Goal: Information Seeking & Learning: Learn about a topic

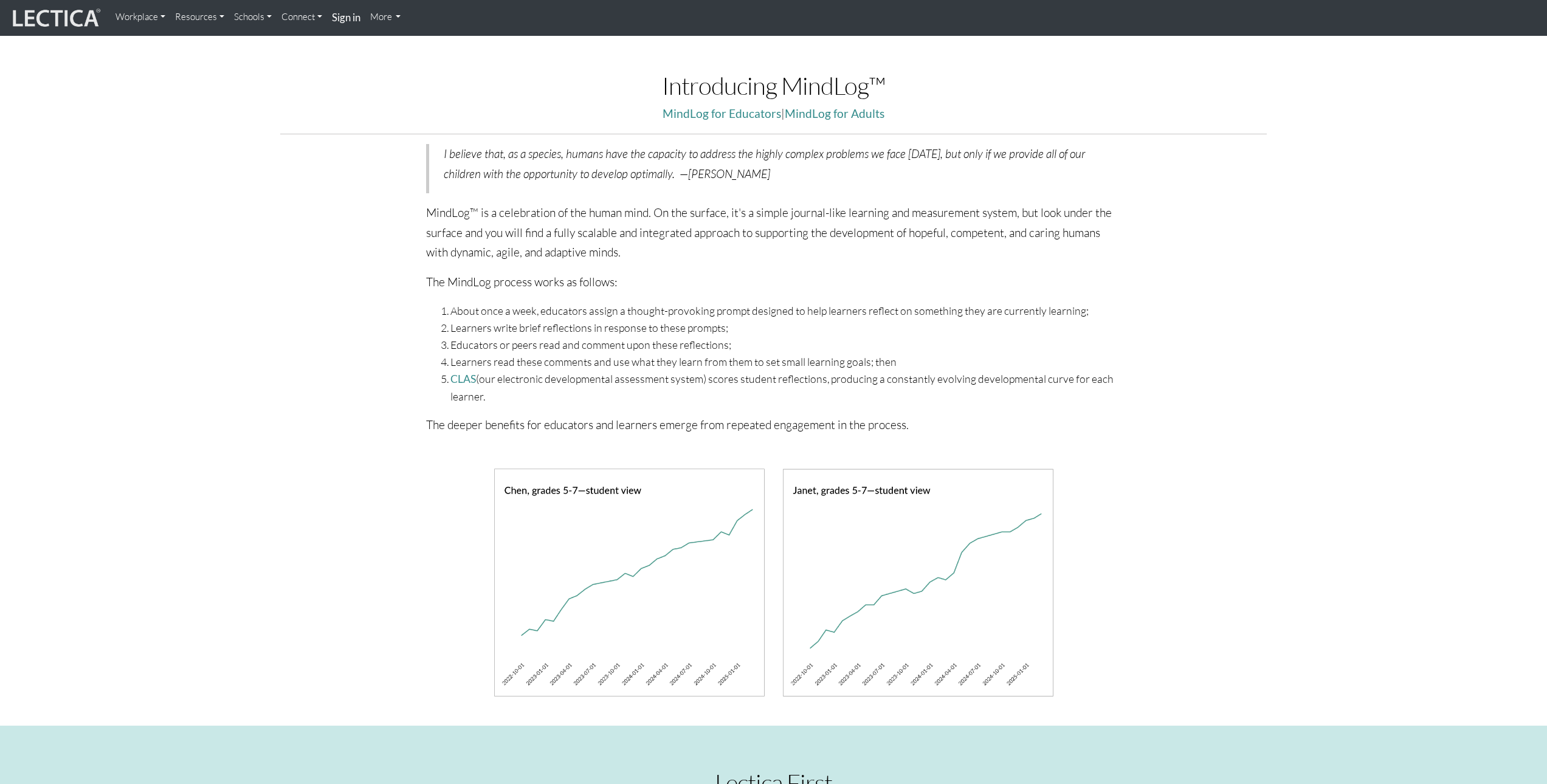
scroll to position [365, 0]
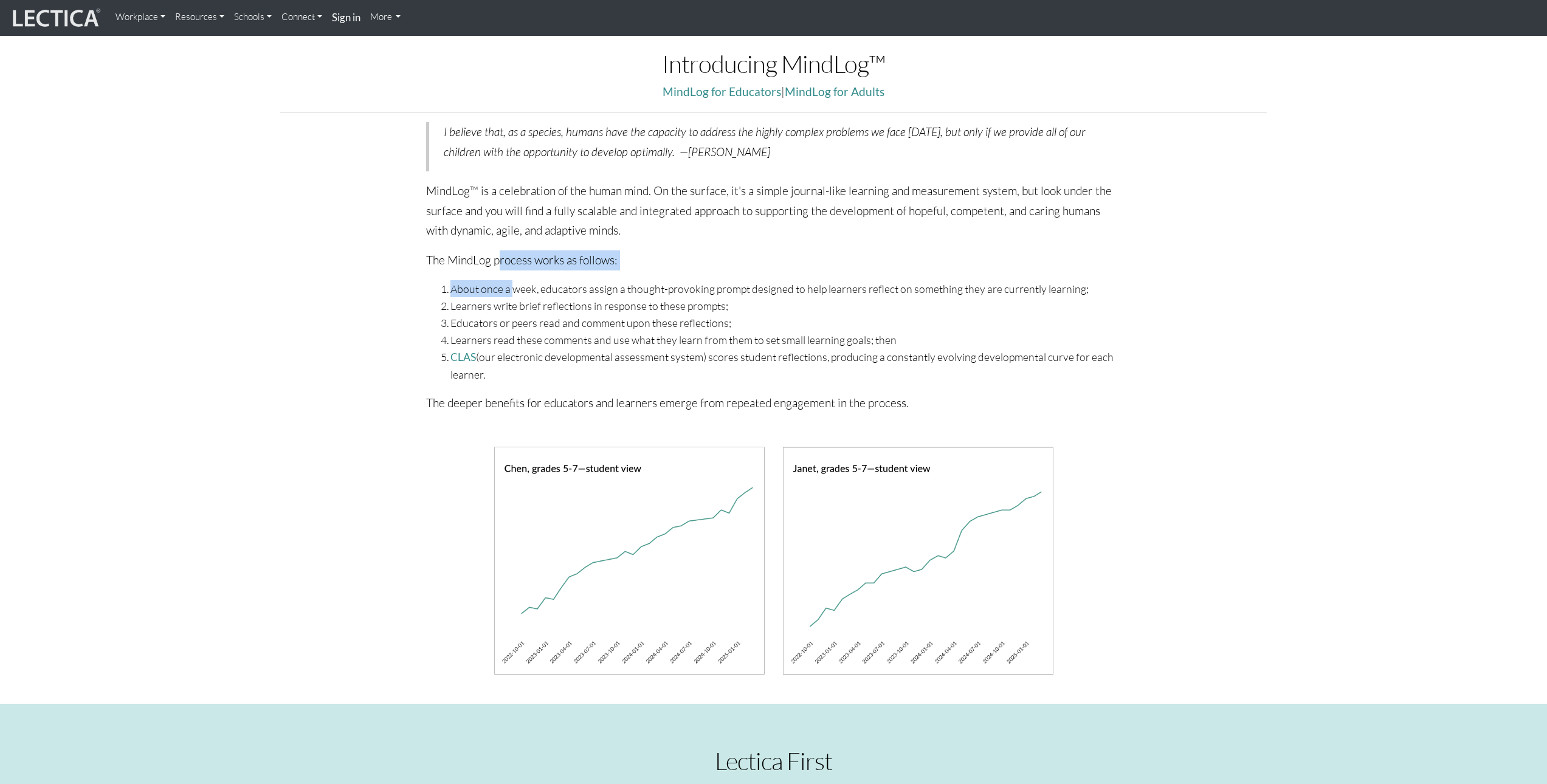
drag, startPoint x: 497, startPoint y: 264, endPoint x: 512, endPoint y: 293, distance: 32.6
click at [512, 293] on div "I believe that, as a species, humans have the capacity to address the highly co…" at bounding box center [774, 272] width 754 height 300
click at [512, 294] on li "About once a week, educators assign a thought-provoking prompt designed to help…" at bounding box center [786, 288] width 671 height 17
drag, startPoint x: 529, startPoint y: 341, endPoint x: 859, endPoint y: 337, distance: 330.0
click at [859, 337] on li "Learners read these comments and use what they learn from them to set small lea…" at bounding box center [786, 339] width 671 height 17
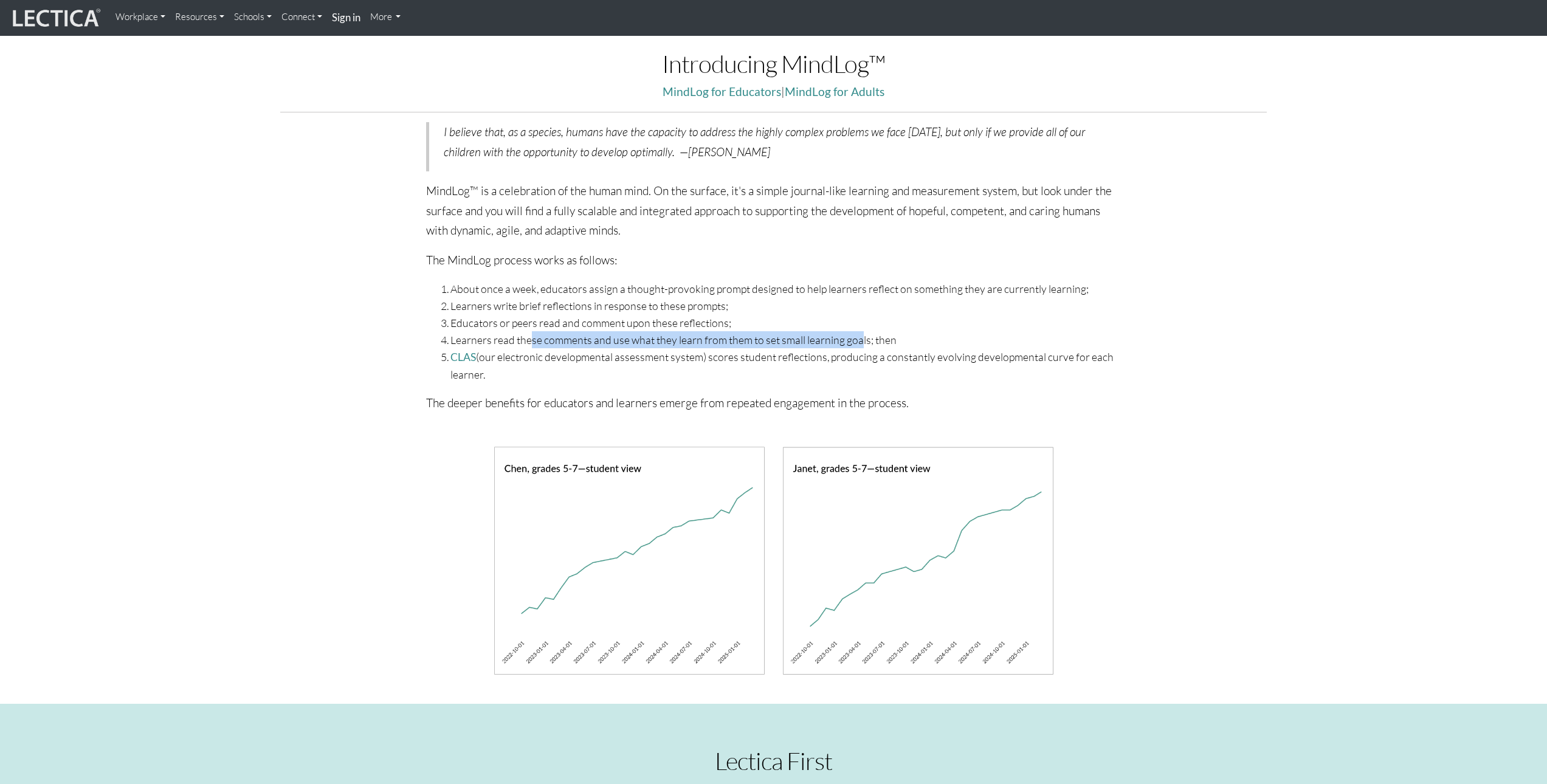
click at [859, 337] on li "Learners read these comments and use what they learn from them to set small lea…" at bounding box center [786, 339] width 671 height 17
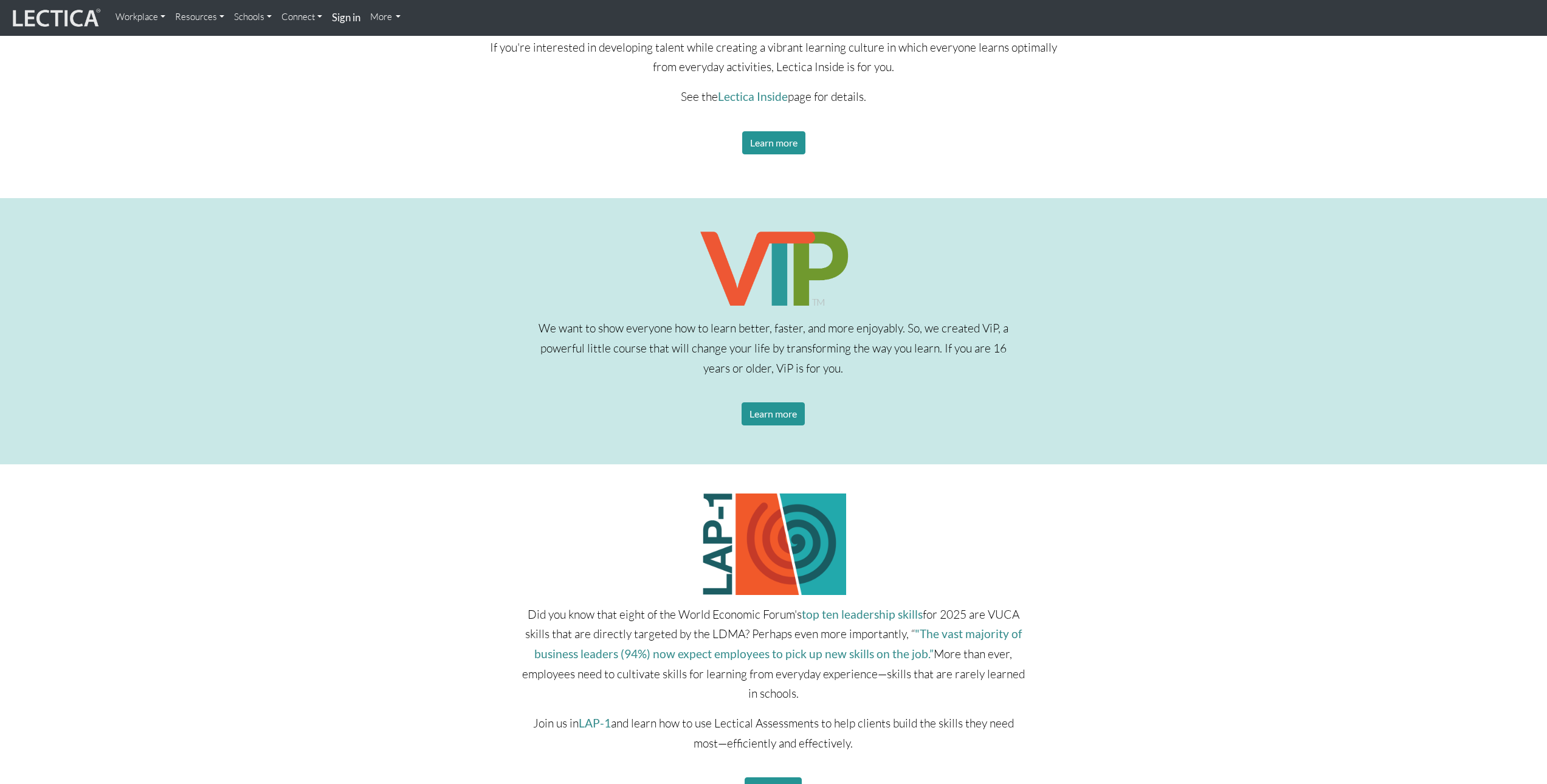
scroll to position [1398, 0]
click at [992, 325] on p "We want to show everyone how to learn better, faster, and more enjoyably. So, w…" at bounding box center [773, 346] width 484 height 59
drag, startPoint x: 970, startPoint y: 347, endPoint x: 894, endPoint y: 353, distance: 76.2
click at [894, 353] on p "We want to show everyone how to learn better, faster, and more enjoyably. So, w…" at bounding box center [773, 346] width 484 height 59
drag, startPoint x: 825, startPoint y: 366, endPoint x: 817, endPoint y: 373, distance: 10.6
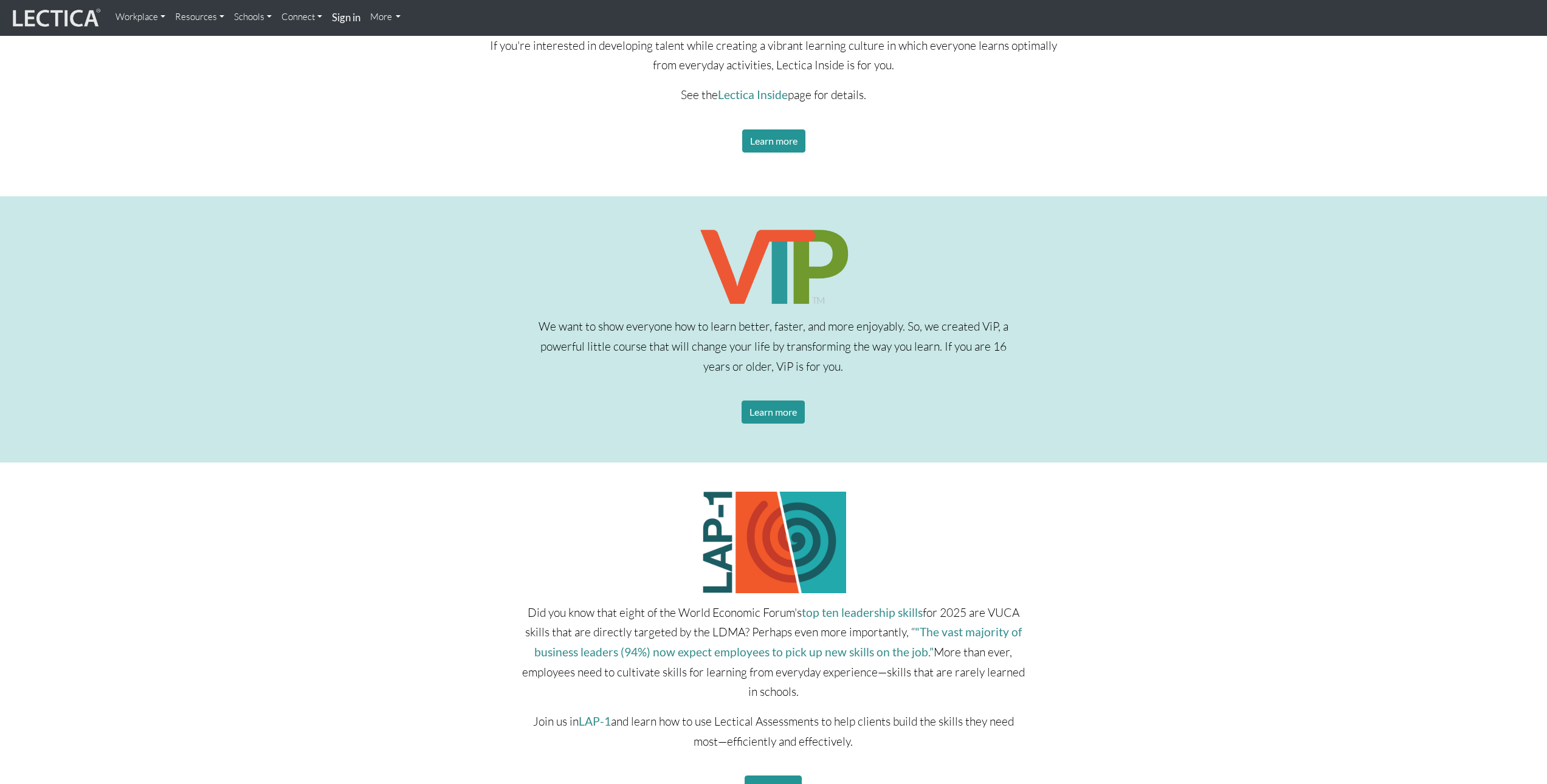
click at [824, 366] on p "We want to show everyone how to learn better, faster, and more enjoyably. So, w…" at bounding box center [773, 346] width 484 height 59
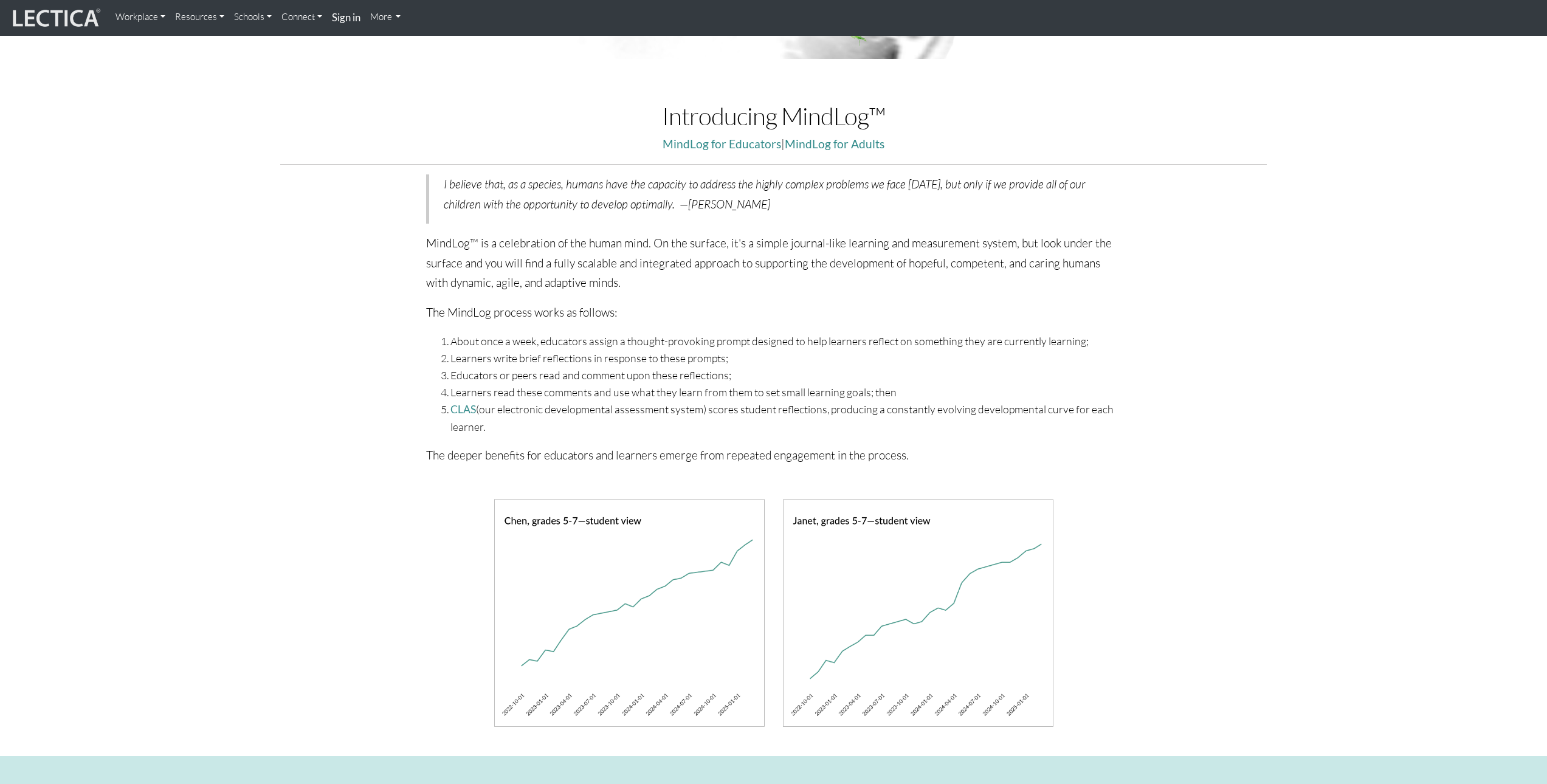
scroll to position [0, 0]
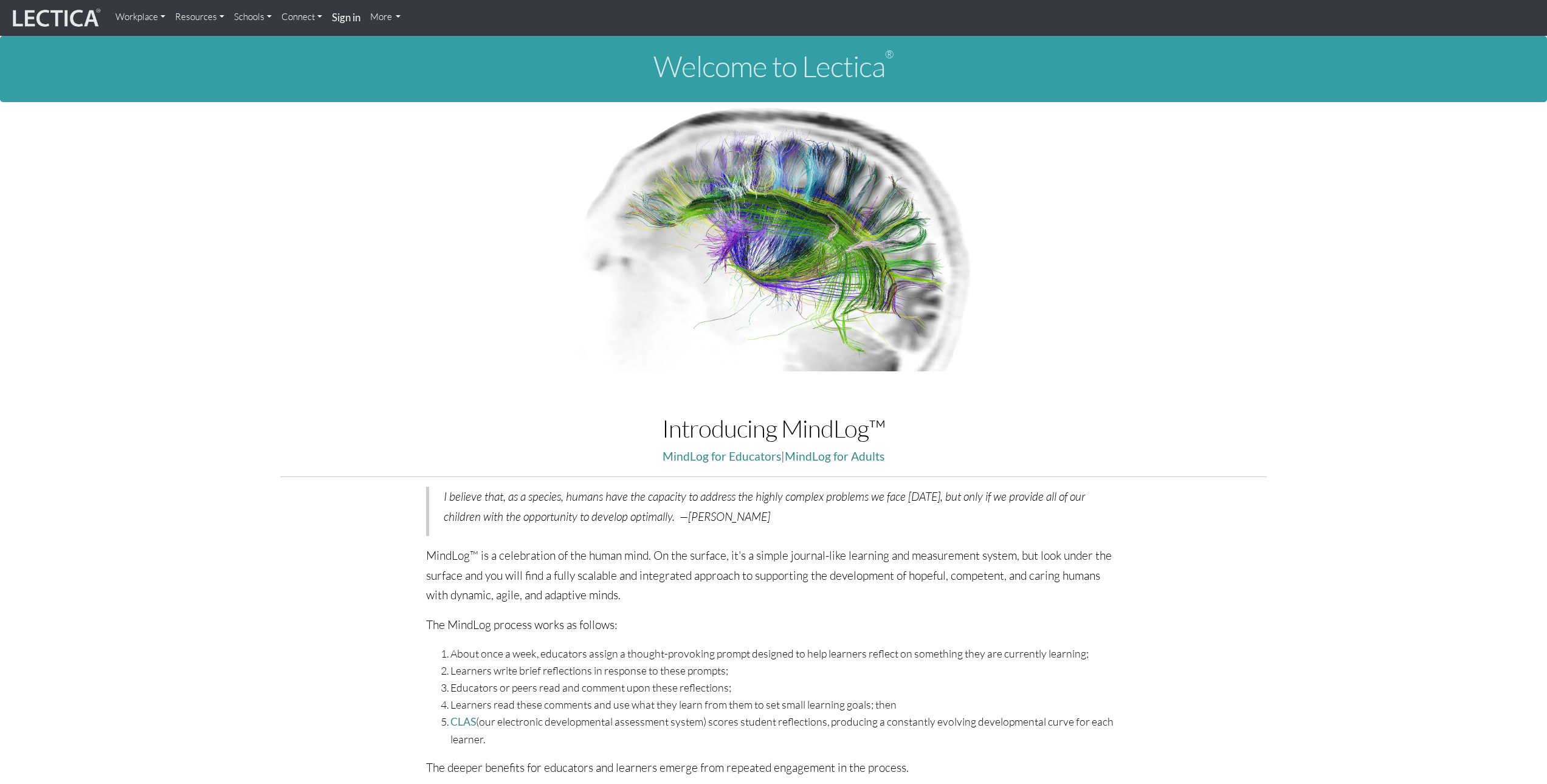
click at [156, 17] on link "Workplace" at bounding box center [140, 16] width 59 height 24
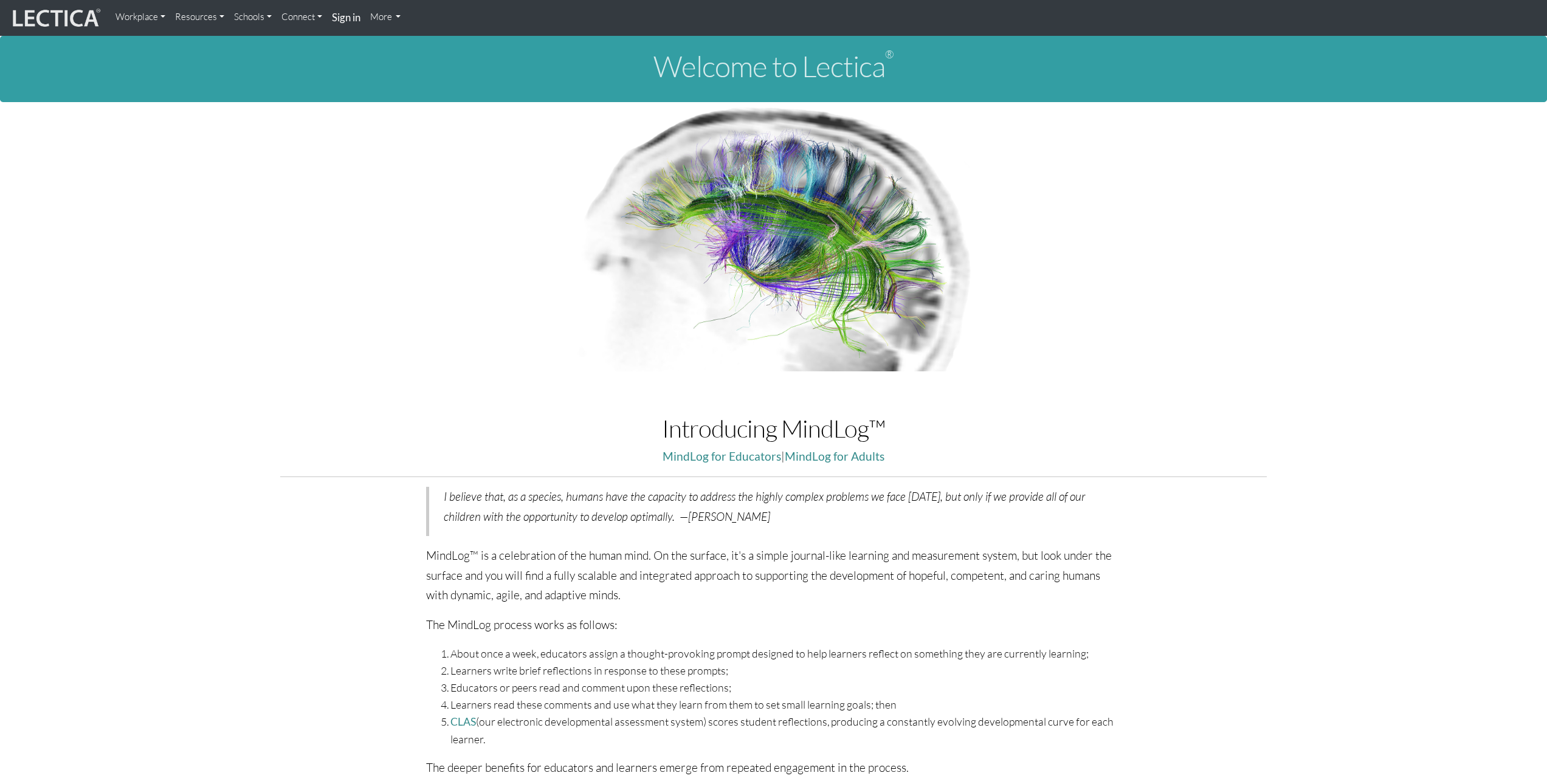
click at [162, 17] on link "Workplace" at bounding box center [140, 16] width 59 height 24
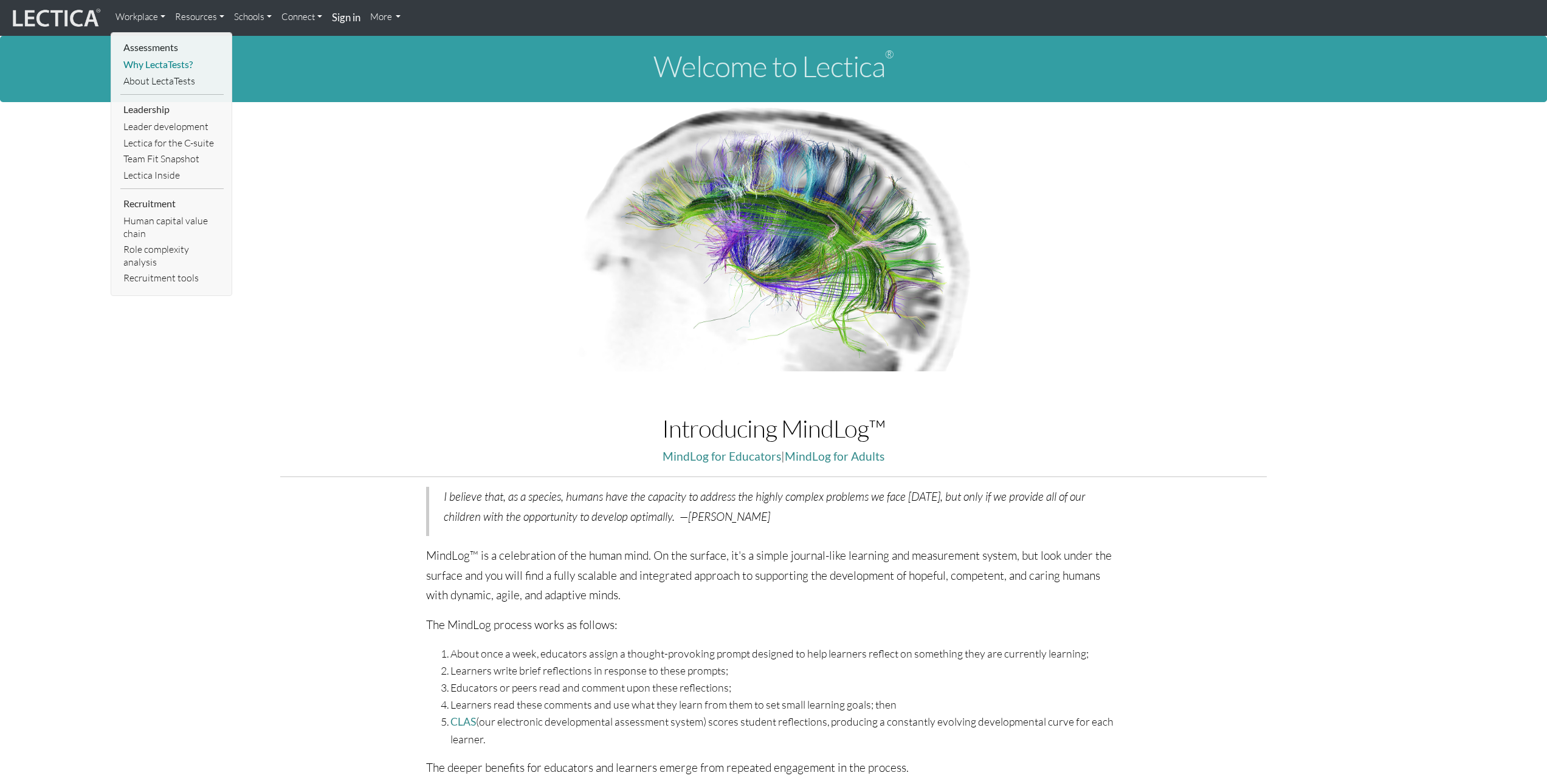
click at [164, 64] on link "Why LectaTests?" at bounding box center [172, 65] width 104 height 17
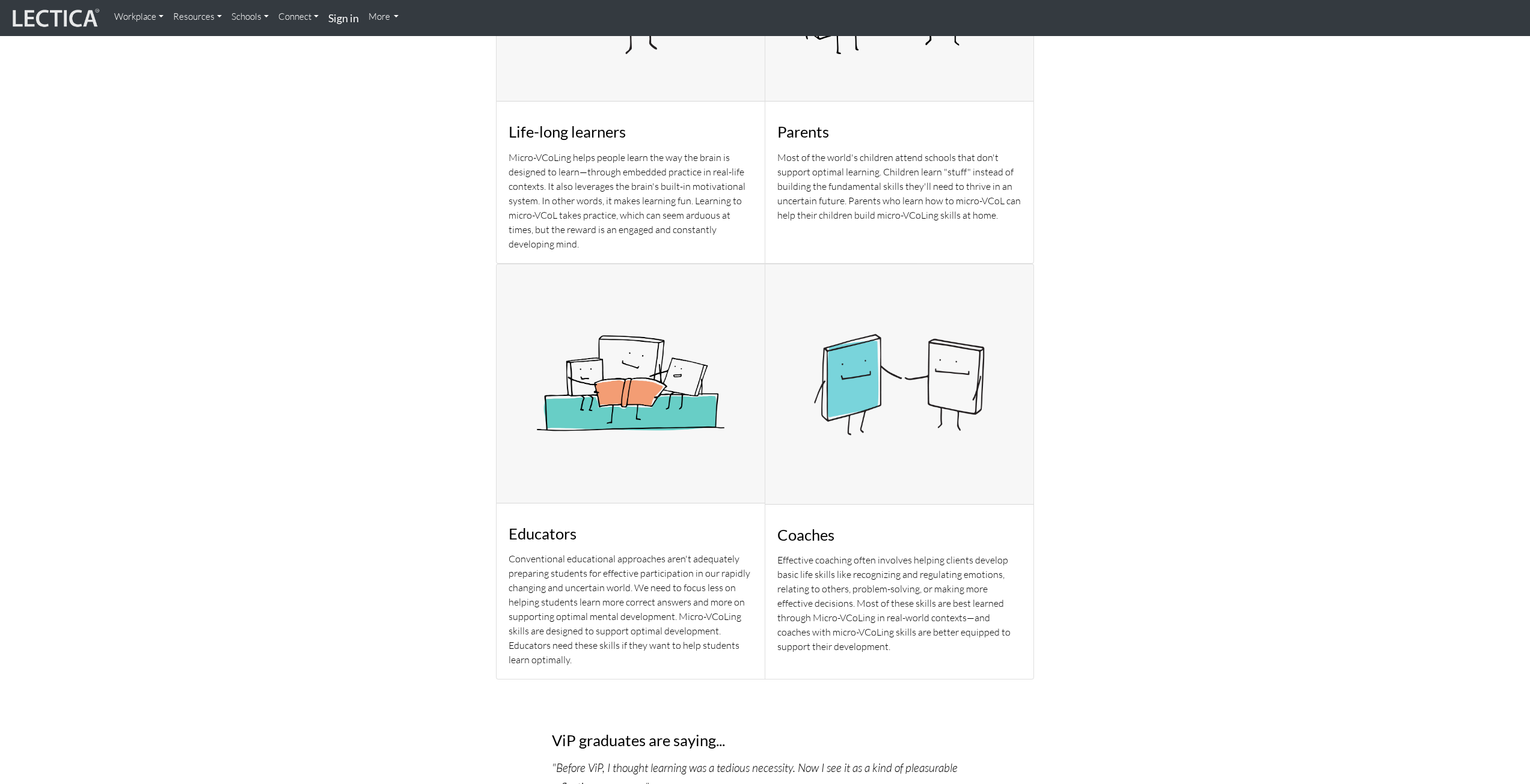
scroll to position [842, 0]
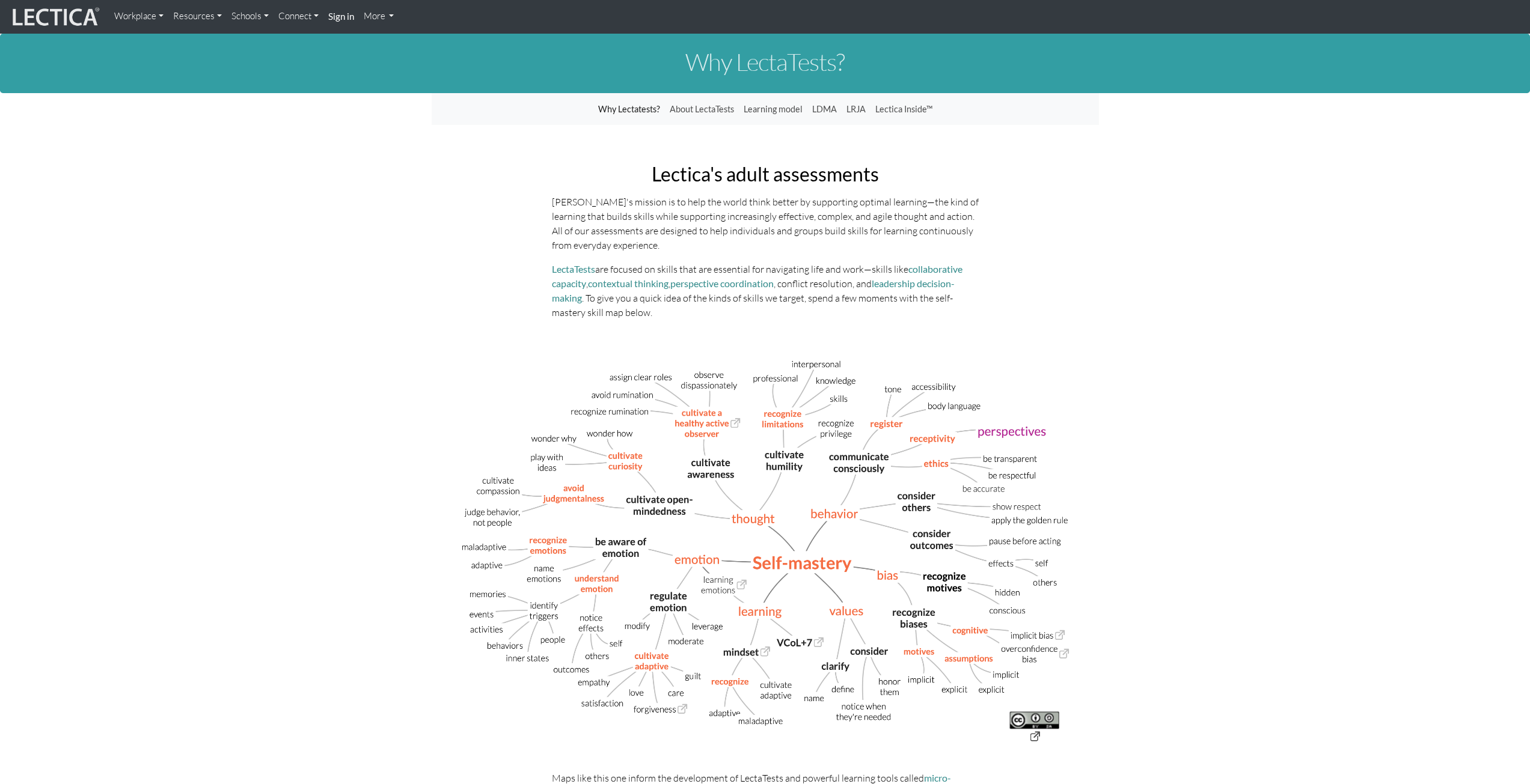
click at [623, 110] on link "Why Lectatests?" at bounding box center [629, 109] width 72 height 23
click at [708, 107] on link "About LectaTests" at bounding box center [702, 109] width 74 height 23
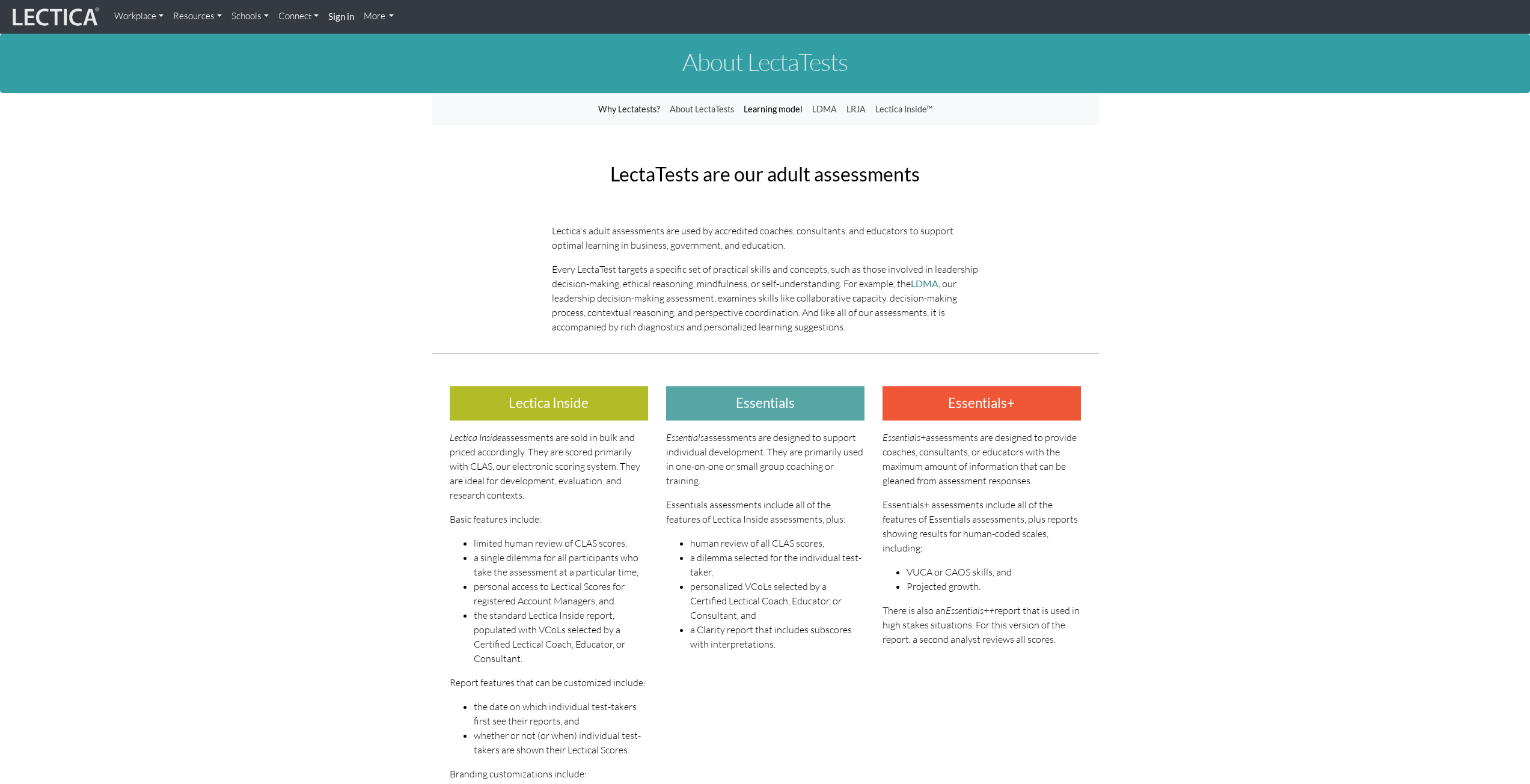
click at [769, 112] on link "Learning model" at bounding box center [773, 109] width 68 height 23
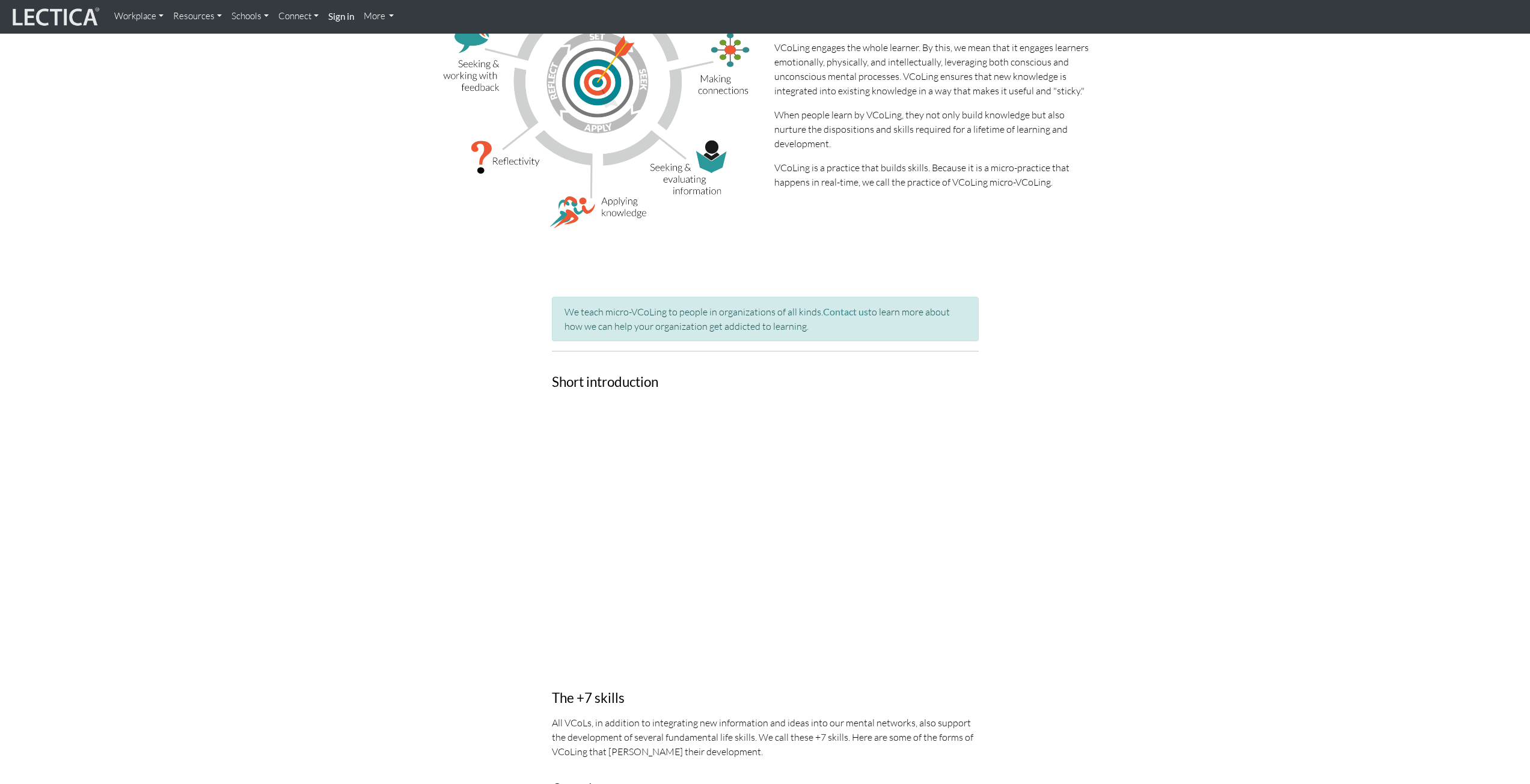
scroll to position [300, 0]
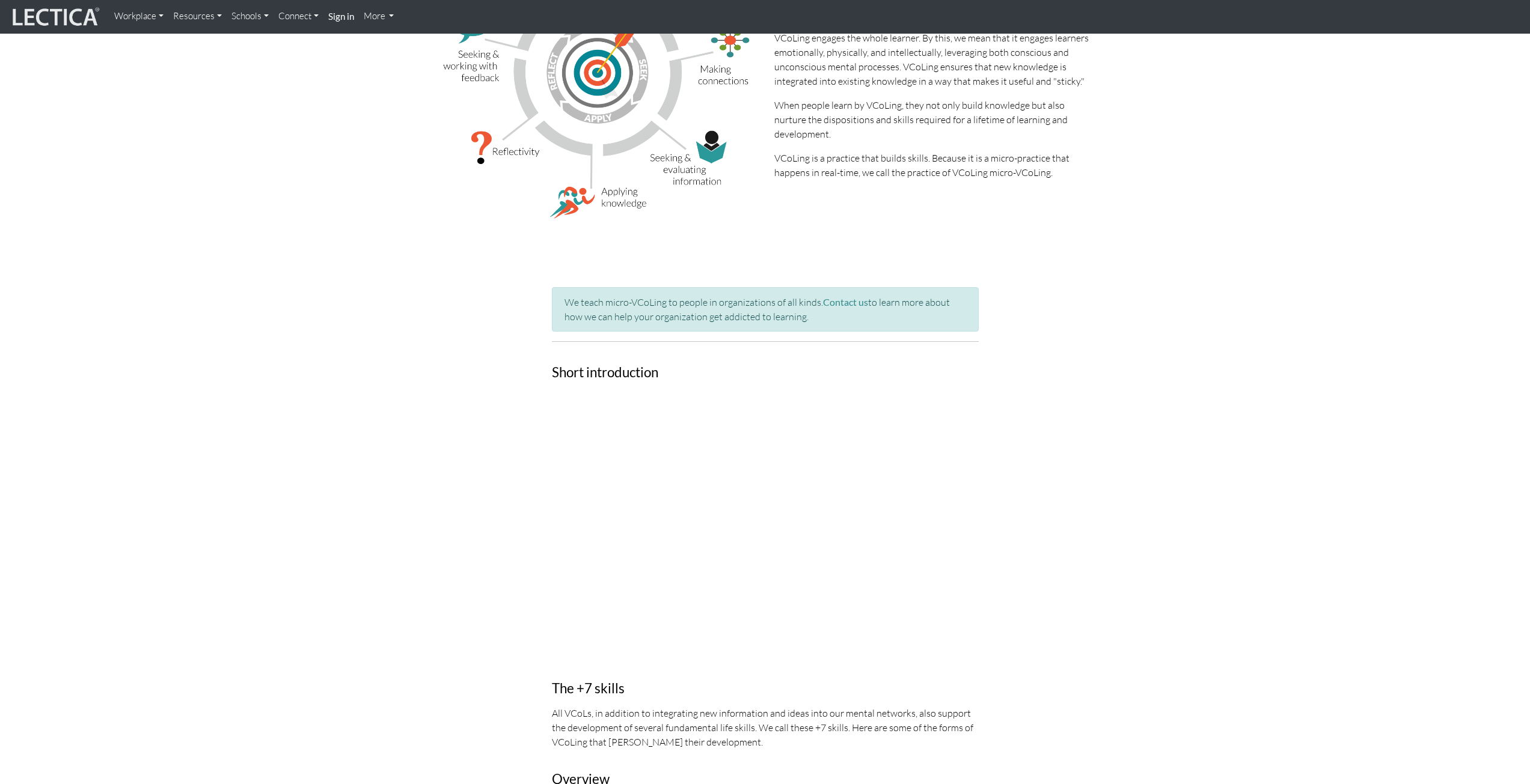
click at [987, 588] on div "We teach micro-VCoLing to people in organizations of all kinds. Contact us to l…" at bounding box center [765, 444] width 445 height 371
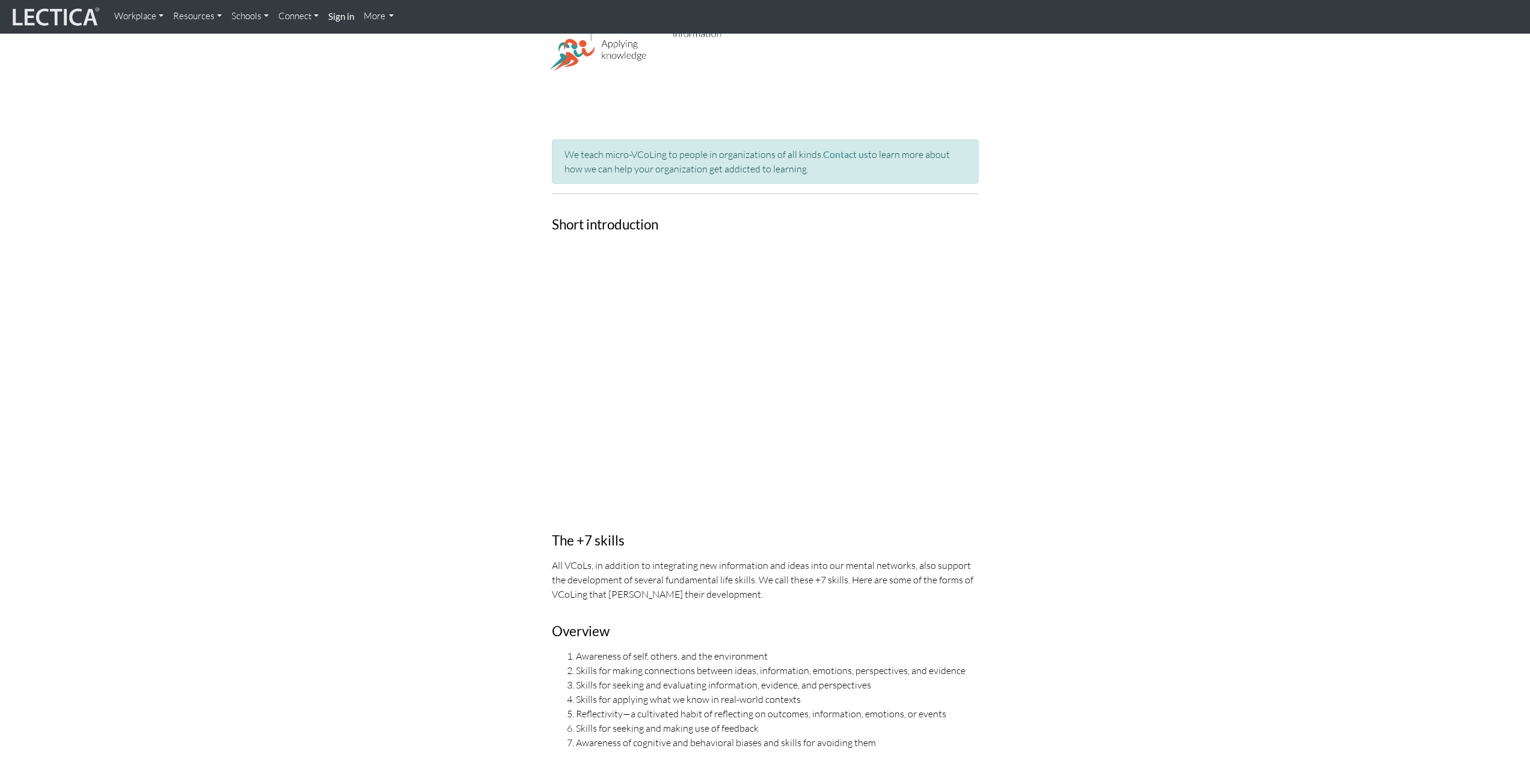
scroll to position [421, 0]
